Goal: Task Accomplishment & Management: Manage account settings

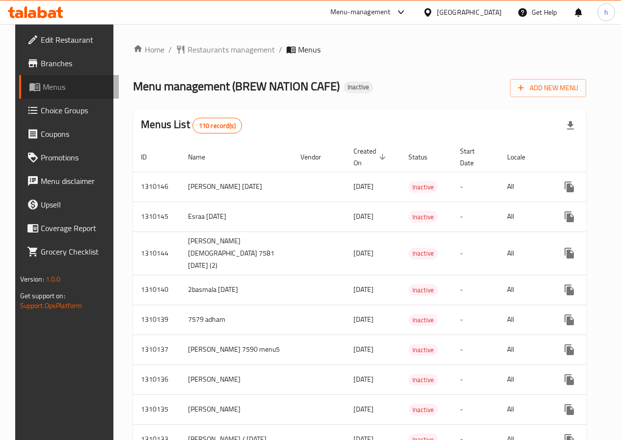
click at [68, 84] on span "Menus" at bounding box center [77, 87] width 68 height 12
click at [50, 60] on span "Branches" at bounding box center [76, 63] width 70 height 12
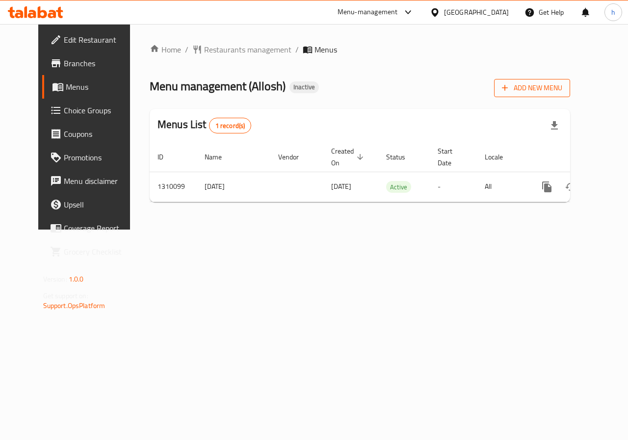
click at [551, 85] on span "Add New Menu" at bounding box center [532, 88] width 60 height 12
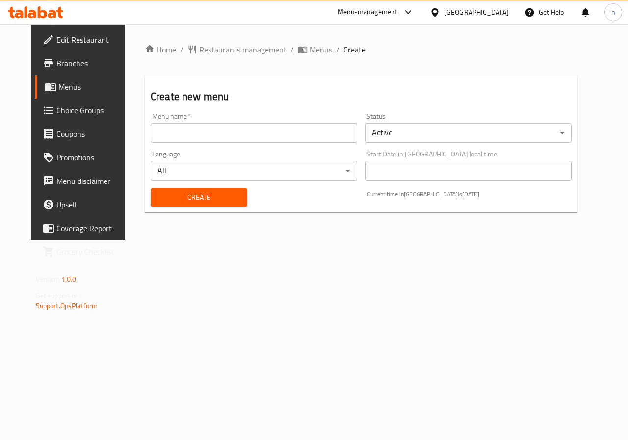
click at [280, 136] on input "text" at bounding box center [254, 133] width 207 height 20
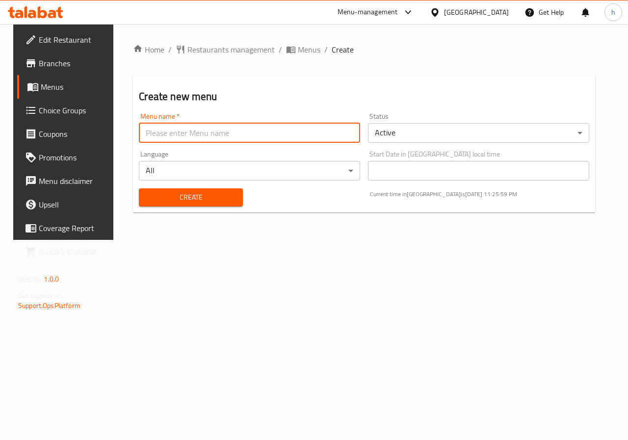
type input "hanin 9-6"
click at [218, 202] on span "Create" at bounding box center [191, 197] width 88 height 12
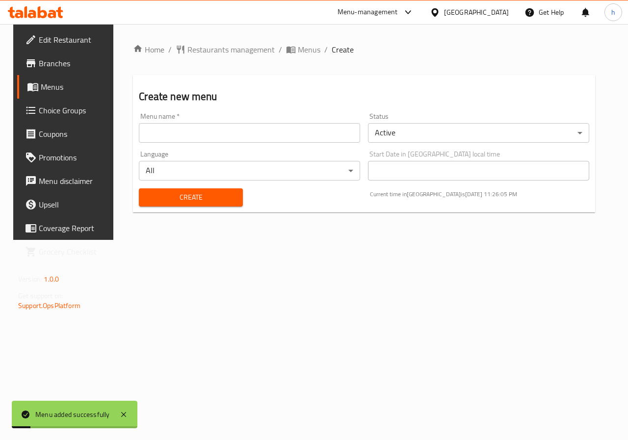
click at [51, 87] on span "Menus" at bounding box center [76, 87] width 70 height 12
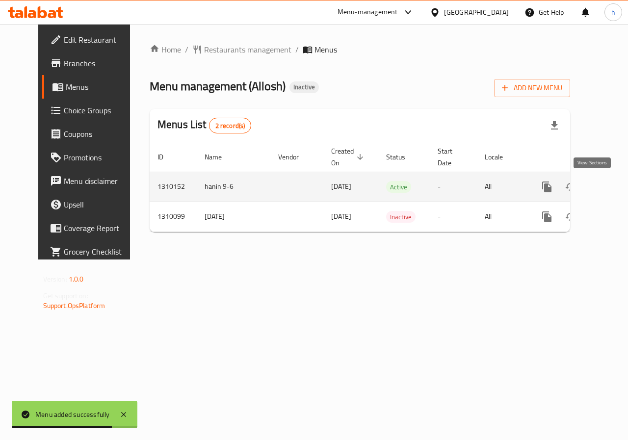
click at [613, 189] on icon "enhanced table" at bounding box center [617, 187] width 9 height 9
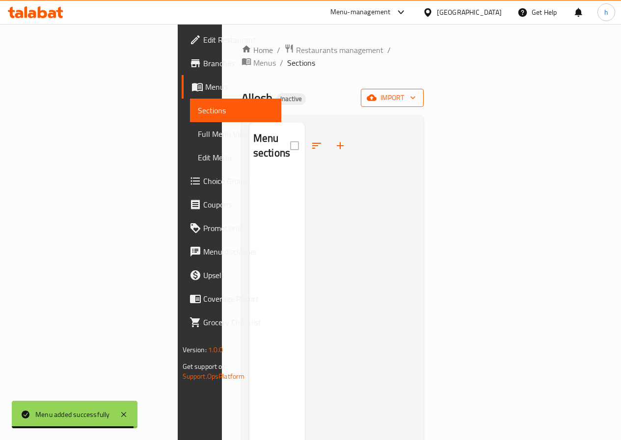
click at [416, 92] on span "import" at bounding box center [392, 98] width 47 height 12
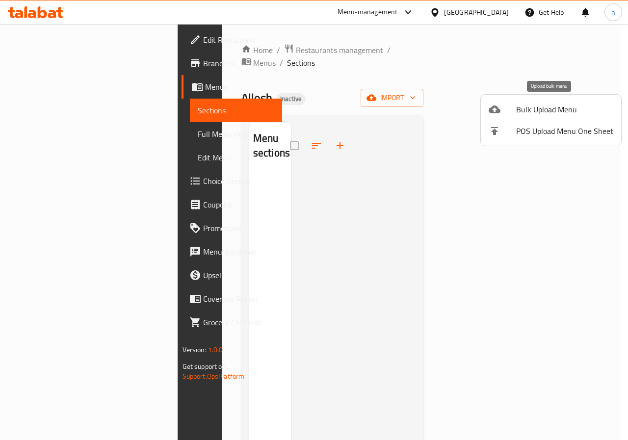
click at [548, 110] on span "Bulk Upload Menu" at bounding box center [564, 110] width 97 height 12
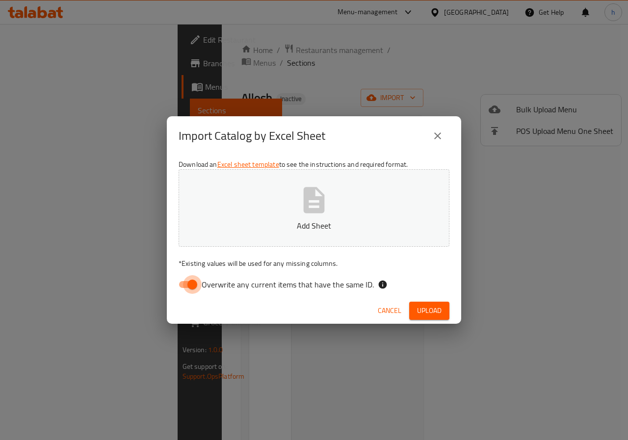
click at [187, 289] on input "Overwrite any current items that have the same ID." at bounding box center [192, 284] width 56 height 19
checkbox input "false"
click at [303, 188] on icon "button" at bounding box center [313, 200] width 31 height 31
click at [421, 313] on span "Upload" at bounding box center [429, 311] width 25 height 12
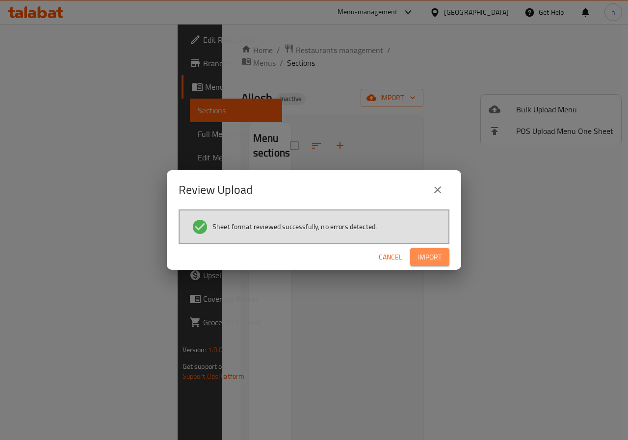
click at [433, 256] on span "Import" at bounding box center [430, 257] width 24 height 12
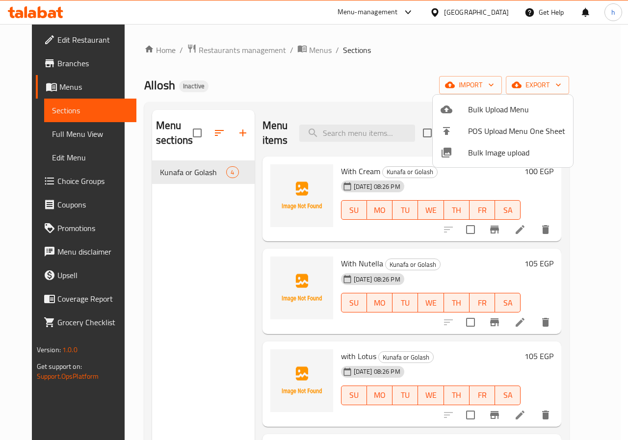
drag, startPoint x: 217, startPoint y: 326, endPoint x: 222, endPoint y: 184, distance: 142.4
click at [221, 310] on div at bounding box center [314, 220] width 628 height 440
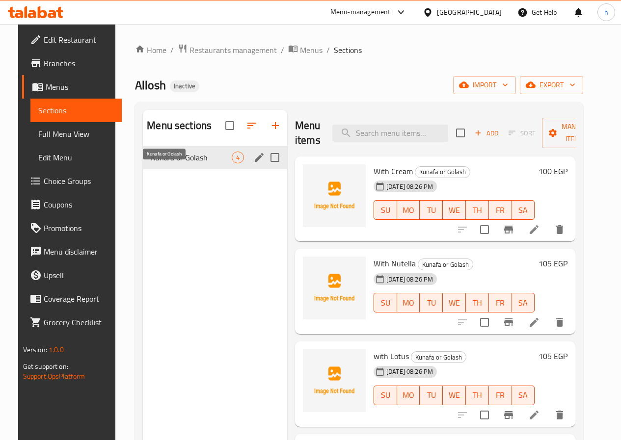
click at [166, 163] on span "Kunafa or Golash" at bounding box center [191, 158] width 81 height 12
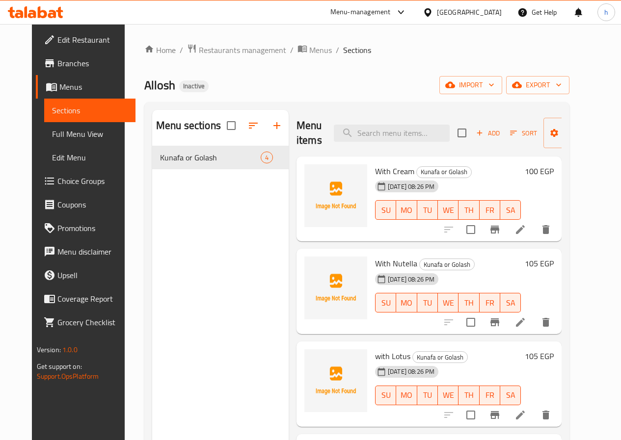
click at [59, 87] on span "Menus" at bounding box center [93, 87] width 68 height 12
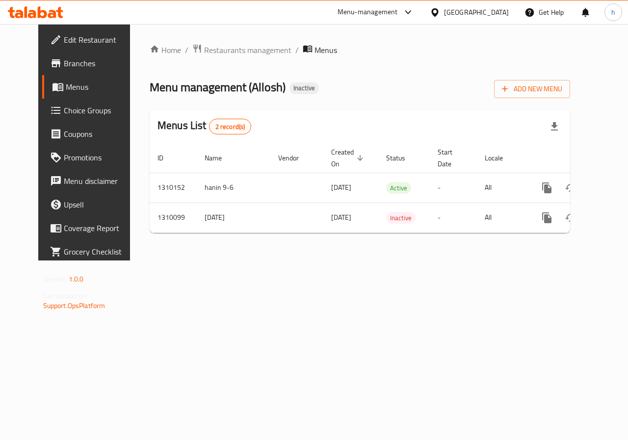
click at [64, 111] on span "Choice Groups" at bounding box center [100, 111] width 72 height 12
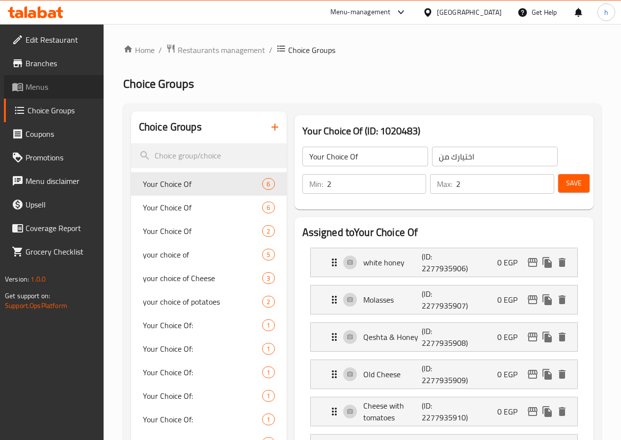
click at [37, 89] on span "Menus" at bounding box center [61, 87] width 70 height 12
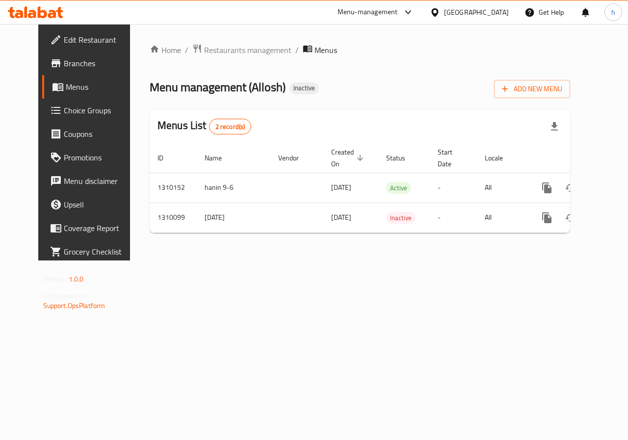
click at [64, 115] on span "Choice Groups" at bounding box center [100, 111] width 72 height 12
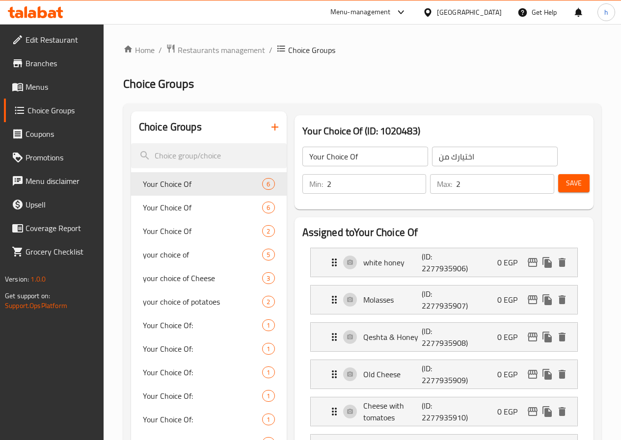
click at [30, 91] on span "Menus" at bounding box center [61, 87] width 70 height 12
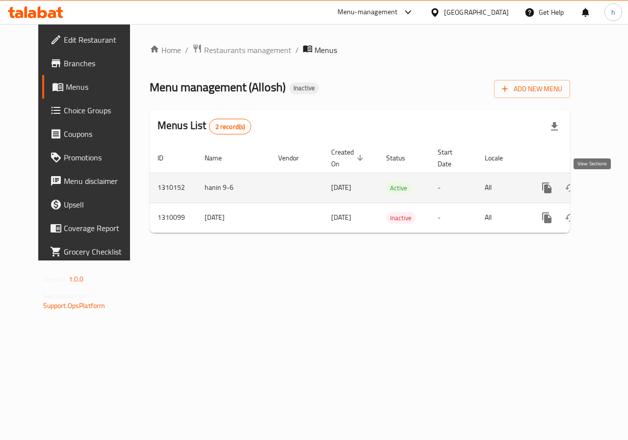
click at [606, 189] on link "enhanced table" at bounding box center [618, 188] width 24 height 24
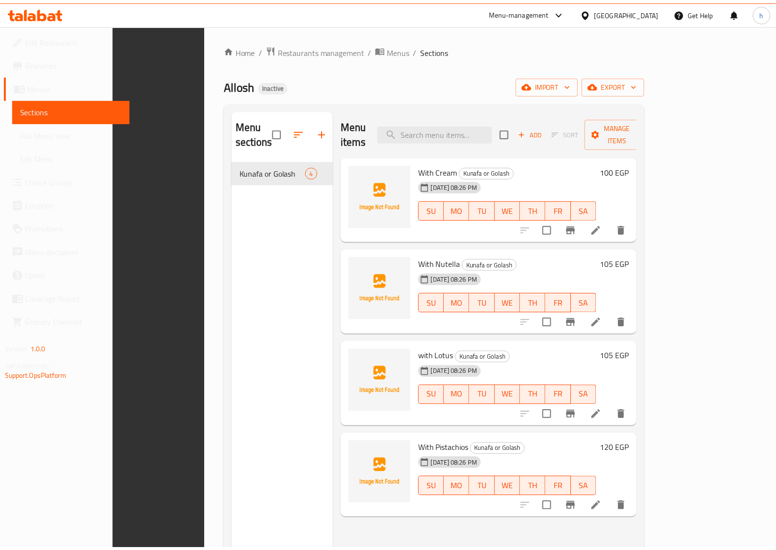
scroll to position [138, 0]
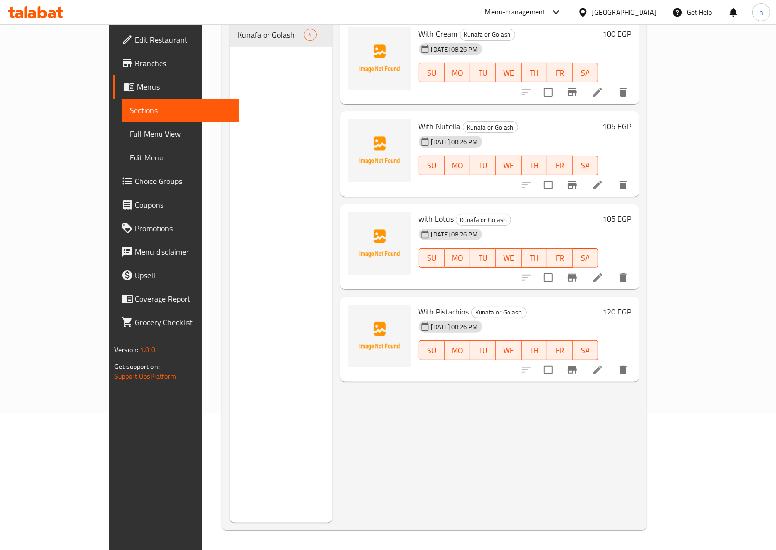
click at [130, 134] on span "Full Menu View" at bounding box center [181, 134] width 102 height 12
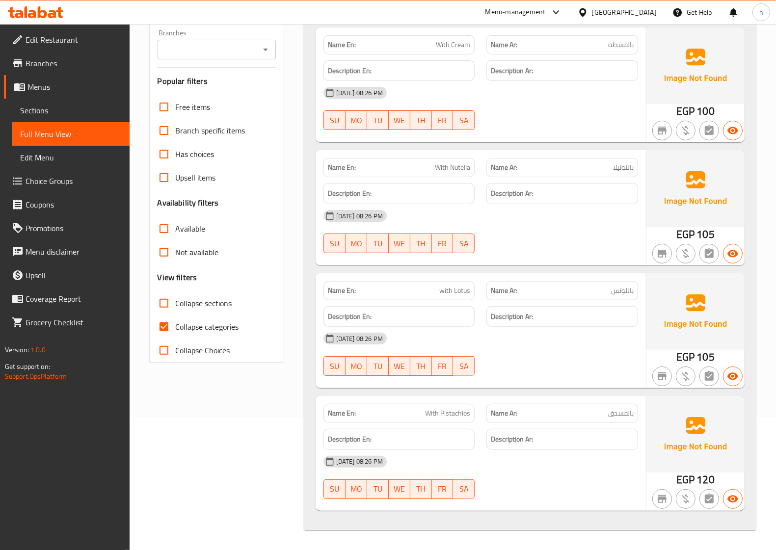
scroll to position [133, 0]
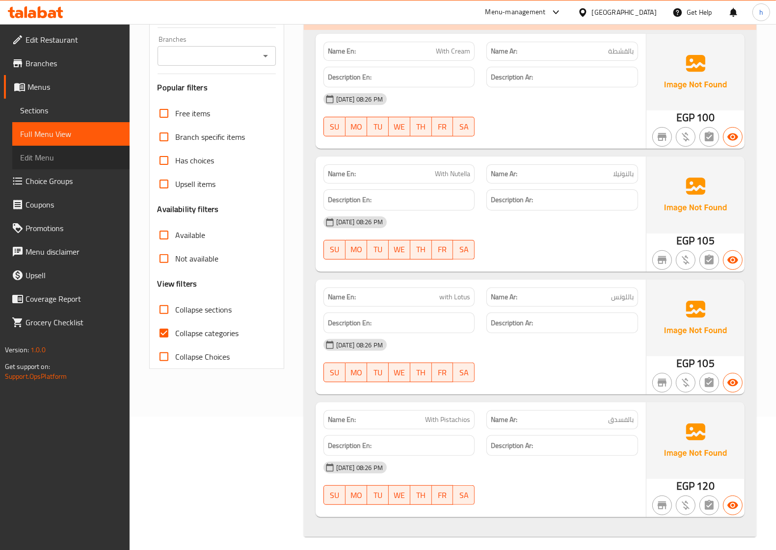
click at [66, 158] on span "Edit Menu" at bounding box center [71, 158] width 102 height 12
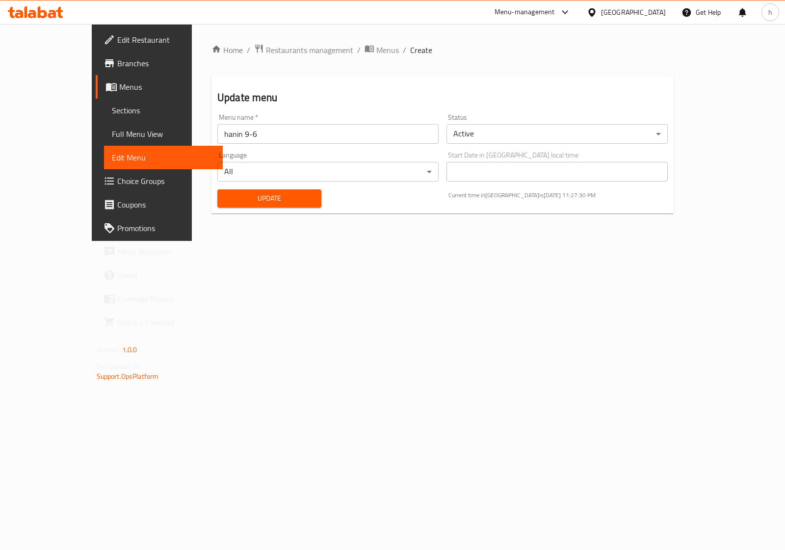
click at [117, 186] on span "Choice Groups" at bounding box center [166, 181] width 98 height 12
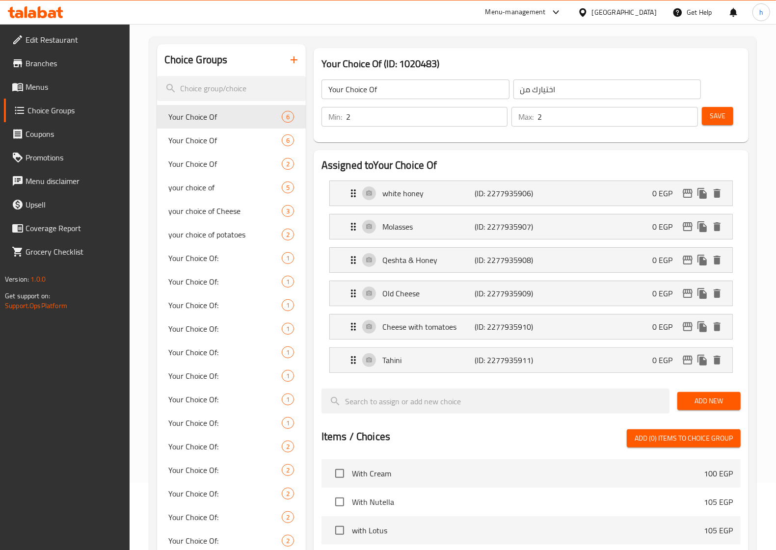
scroll to position [184, 0]
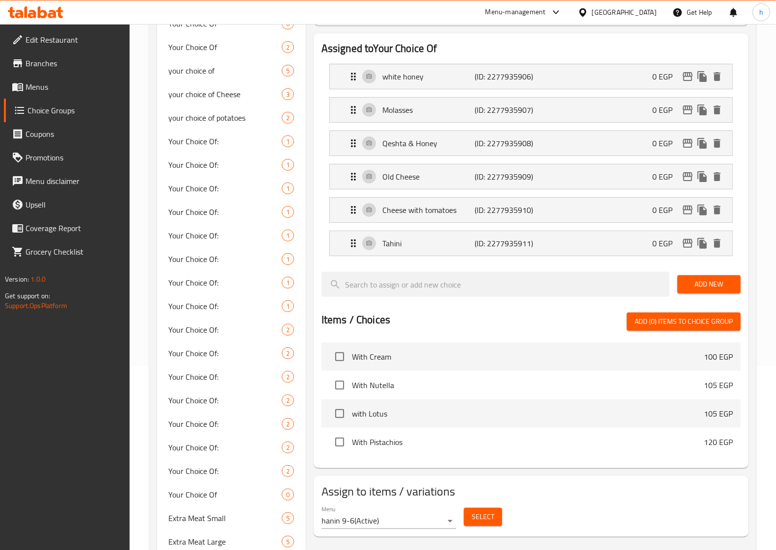
click at [48, 84] on span "Menus" at bounding box center [74, 87] width 96 height 12
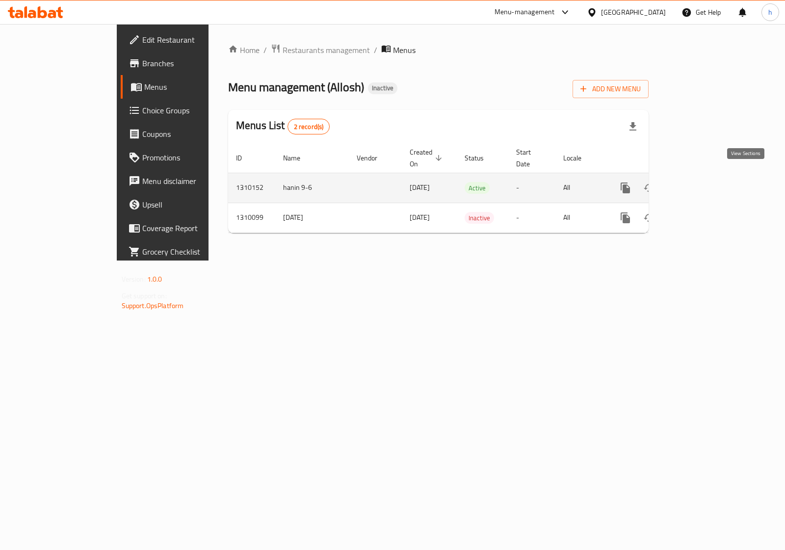
click at [628, 182] on icon "enhanced table" at bounding box center [697, 188] width 12 height 12
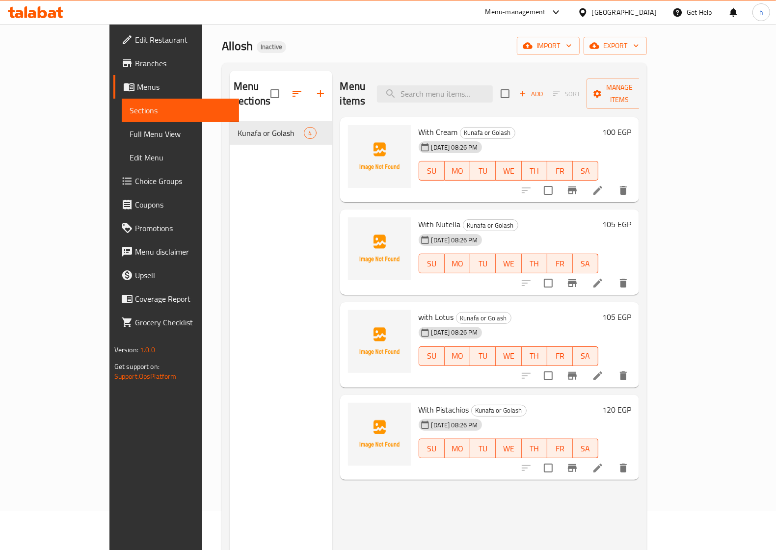
scroll to position [61, 0]
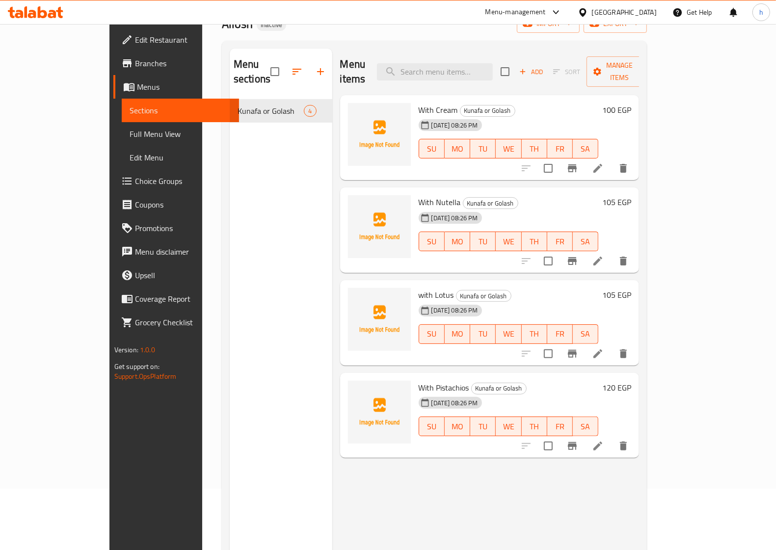
click at [130, 132] on span "Full Menu View" at bounding box center [181, 134] width 102 height 12
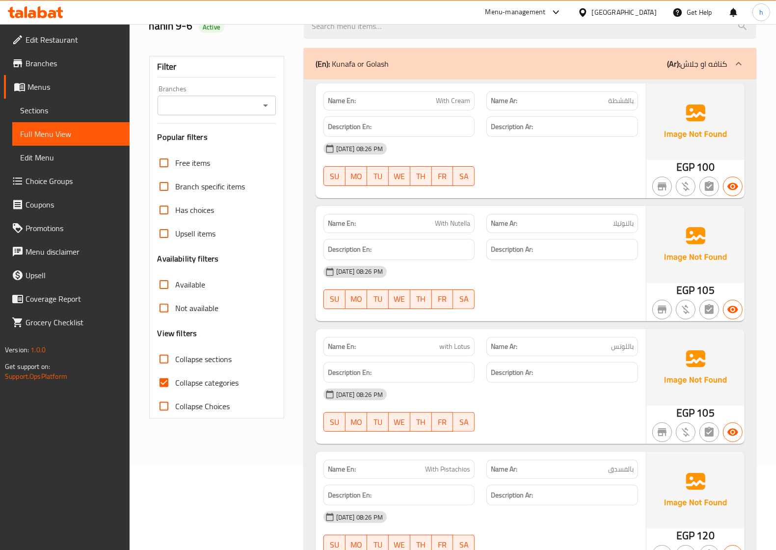
scroll to position [123, 0]
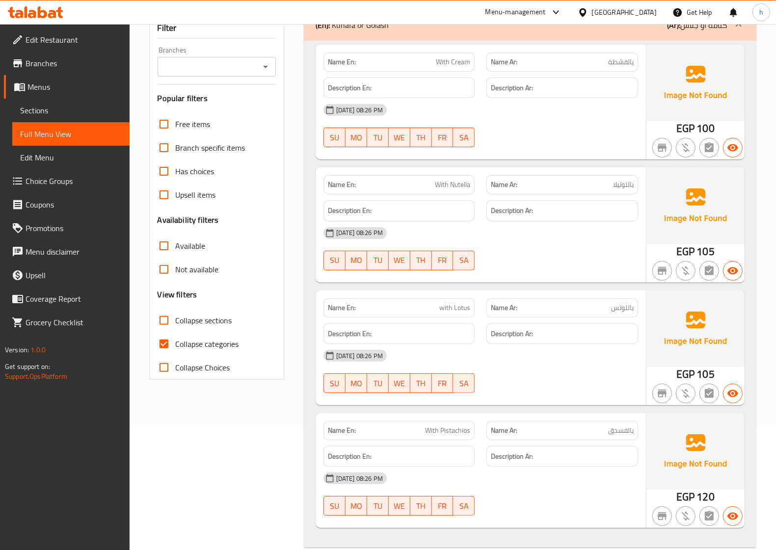
click at [192, 343] on span "Collapse categories" at bounding box center [207, 344] width 63 height 12
click at [176, 343] on input "Collapse categories" at bounding box center [164, 344] width 24 height 24
checkbox input "false"
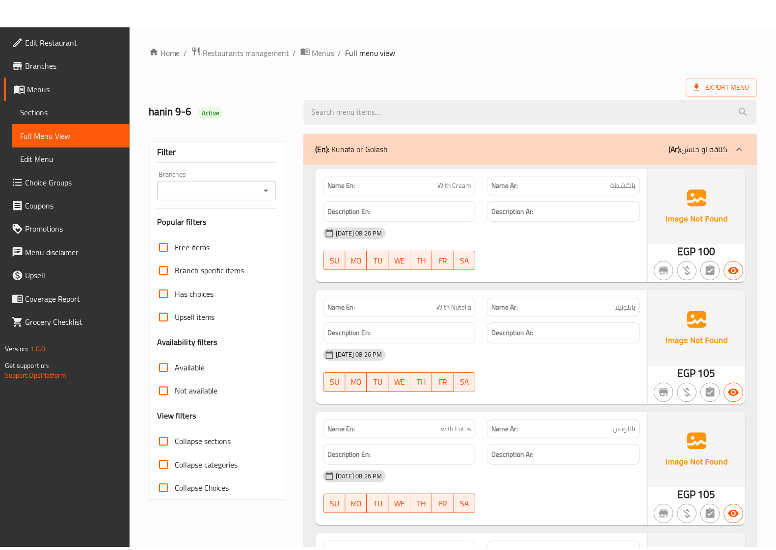
scroll to position [140, 0]
